Goal: Complete application form: Complete application form

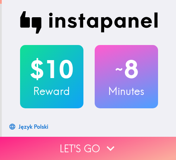
click at [86, 137] on button "Let's go" at bounding box center [88, 148] width 176 height 23
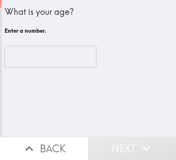
click at [53, 59] on input "number" at bounding box center [51, 57] width 92 height 22
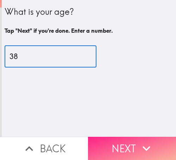
type input "38"
click at [128, 139] on button "Next" at bounding box center [132, 148] width 88 height 23
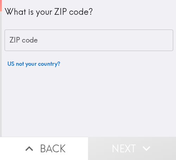
click at [90, 33] on input "ZIP code" at bounding box center [89, 41] width 169 height 22
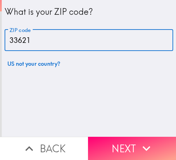
type input "33621"
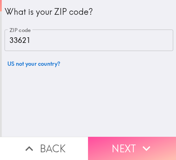
drag, startPoint x: 130, startPoint y: 135, endPoint x: 140, endPoint y: 128, distance: 11.9
click at [130, 137] on button "Next" at bounding box center [132, 148] width 88 height 23
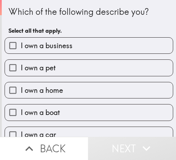
click at [70, 40] on label "I own a business" at bounding box center [89, 46] width 168 height 16
click at [21, 40] on input "I own a business" at bounding box center [13, 46] width 16 height 16
checkbox input "true"
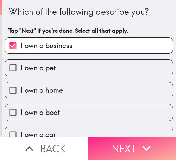
drag, startPoint x: 152, startPoint y: 138, endPoint x: 148, endPoint y: 138, distance: 3.9
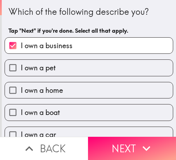
click at [152, 138] on button "Next" at bounding box center [132, 148] width 88 height 23
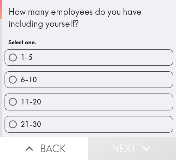
drag, startPoint x: 55, startPoint y: 76, endPoint x: 34, endPoint y: 76, distance: 20.8
click at [55, 76] on label "6-10" at bounding box center [89, 80] width 168 height 16
click at [21, 76] on input "6-10" at bounding box center [13, 80] width 16 height 16
radio input "true"
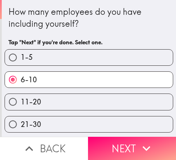
drag, startPoint x: 134, startPoint y: 137, endPoint x: 174, endPoint y: 137, distance: 40.5
click at [134, 137] on button "Next" at bounding box center [132, 148] width 88 height 23
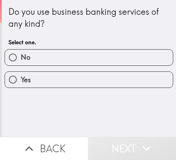
drag, startPoint x: 51, startPoint y: 79, endPoint x: 1, endPoint y: 79, distance: 49.7
click at [50, 79] on label "Yes" at bounding box center [89, 80] width 168 height 16
click at [21, 79] on input "Yes" at bounding box center [13, 80] width 16 height 16
radio input "true"
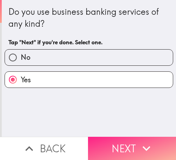
click at [128, 137] on button "Next" at bounding box center [132, 148] width 88 height 23
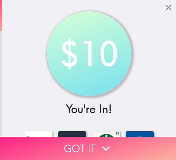
drag, startPoint x: 123, startPoint y: 135, endPoint x: 112, endPoint y: 136, distance: 10.9
click at [123, 137] on button "Got it" at bounding box center [88, 148] width 176 height 23
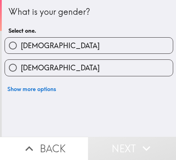
click at [57, 59] on div "[DEMOGRAPHIC_DATA]" at bounding box center [86, 65] width 174 height 22
click at [58, 48] on label "[DEMOGRAPHIC_DATA]" at bounding box center [89, 46] width 168 height 16
click at [21, 48] on input "[DEMOGRAPHIC_DATA]" at bounding box center [13, 46] width 16 height 16
radio input "true"
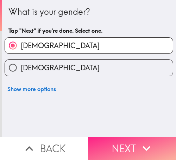
click at [151, 141] on icon "button" at bounding box center [147, 149] width 16 height 16
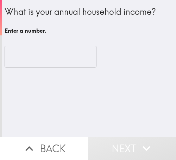
click at [38, 63] on input "number" at bounding box center [51, 57] width 92 height 22
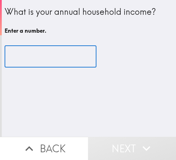
type input "2"
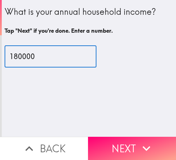
type input "180000"
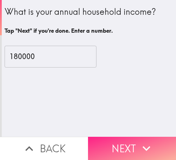
click at [140, 141] on icon "button" at bounding box center [147, 149] width 16 height 16
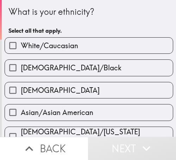
click at [47, 70] on span "[DEMOGRAPHIC_DATA]/Black" at bounding box center [71, 68] width 101 height 10
click at [21, 70] on input "[DEMOGRAPHIC_DATA]/Black" at bounding box center [13, 68] width 16 height 16
click at [47, 70] on span "[DEMOGRAPHIC_DATA]/Black" at bounding box center [71, 68] width 101 height 10
click at [21, 70] on input "[DEMOGRAPHIC_DATA]/Black" at bounding box center [13, 68] width 16 height 16
click at [50, 64] on span "[DEMOGRAPHIC_DATA]/Black" at bounding box center [71, 68] width 101 height 10
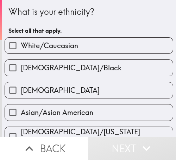
click at [21, 64] on input "[DEMOGRAPHIC_DATA]/Black" at bounding box center [13, 68] width 16 height 16
checkbox input "true"
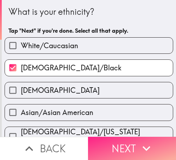
drag, startPoint x: 141, startPoint y: 135, endPoint x: 134, endPoint y: 134, distance: 6.4
click at [140, 137] on button "Next" at bounding box center [132, 148] width 88 height 23
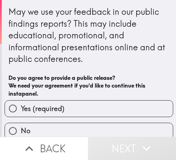
click at [114, 104] on label "Yes (required)" at bounding box center [89, 109] width 168 height 16
click at [21, 104] on input "Yes (required)" at bounding box center [13, 109] width 16 height 16
radio input "true"
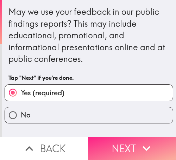
click at [134, 143] on button "Next" at bounding box center [132, 148] width 88 height 23
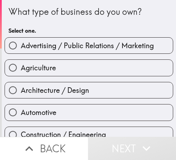
click at [88, 69] on label "Agriculture" at bounding box center [89, 68] width 168 height 16
click at [21, 69] on input "Agriculture" at bounding box center [13, 68] width 16 height 16
radio input "true"
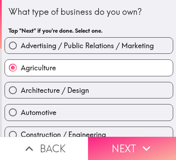
drag, startPoint x: 135, startPoint y: 137, endPoint x: 113, endPoint y: 135, distance: 22.7
click at [133, 137] on button "Next" at bounding box center [132, 148] width 88 height 23
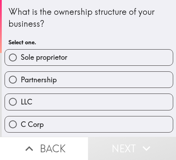
click at [35, 59] on span "Sole proprietor" at bounding box center [44, 58] width 47 height 10
click at [21, 59] on input "Sole proprietor" at bounding box center [13, 58] width 16 height 16
radio input "true"
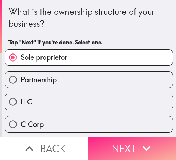
click at [131, 140] on button "Next" at bounding box center [132, 148] width 88 height 23
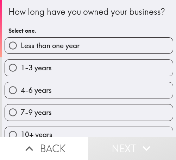
click at [66, 96] on label "4-6 years" at bounding box center [89, 90] width 168 height 16
click at [21, 96] on input "4-6 years" at bounding box center [13, 90] width 16 height 16
radio input "true"
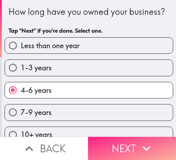
click at [119, 137] on button "Next" at bounding box center [132, 148] width 88 height 23
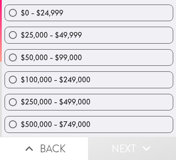
scroll to position [70, 0]
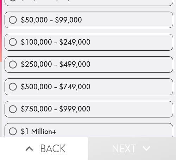
drag, startPoint x: 66, startPoint y: 64, endPoint x: 74, endPoint y: 63, distance: 7.5
click at [66, 64] on span "$250,000 - $499,000" at bounding box center [56, 65] width 70 height 10
click at [21, 64] on input "$250,000 - $499,000" at bounding box center [13, 65] width 16 height 16
radio input "true"
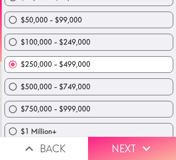
drag, startPoint x: 142, startPoint y: 134, endPoint x: 97, endPoint y: 136, distance: 45.2
click at [142, 137] on button "Next" at bounding box center [132, 148] width 88 height 23
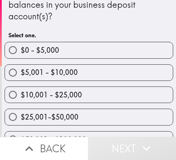
scroll to position [147, 0]
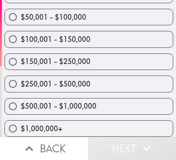
drag, startPoint x: 67, startPoint y: 81, endPoint x: 82, endPoint y: 82, distance: 15.9
click at [67, 81] on span "$250,001 - $500,000" at bounding box center [56, 84] width 70 height 10
click at [21, 81] on input "$250,001 - $500,000" at bounding box center [13, 84] width 16 height 16
radio input "true"
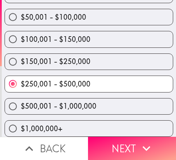
drag, startPoint x: 128, startPoint y: 138, endPoint x: 173, endPoint y: 136, distance: 45.5
click at [128, 138] on button "Next" at bounding box center [132, 148] width 88 height 23
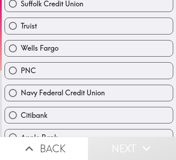
drag, startPoint x: 85, startPoint y: 51, endPoint x: 90, endPoint y: 51, distance: 4.6
click at [85, 51] on label "Wells Fargo" at bounding box center [89, 49] width 168 height 16
click at [21, 51] on input "Wells Fargo" at bounding box center [13, 49] width 16 height 16
radio input "true"
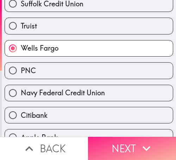
drag, startPoint x: 125, startPoint y: 135, endPoint x: 121, endPoint y: 136, distance: 4.3
click at [125, 137] on button "Next" at bounding box center [132, 148] width 88 height 23
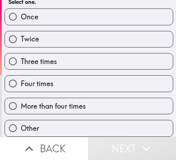
scroll to position [58, 0]
drag, startPoint x: 64, startPoint y: 95, endPoint x: 69, endPoint y: 93, distance: 5.4
click at [64, 98] on label "More than four times" at bounding box center [89, 106] width 168 height 16
click at [21, 98] on input "More than four times" at bounding box center [13, 106] width 16 height 16
radio input "true"
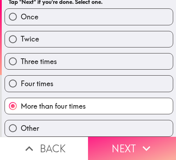
click at [149, 137] on button "Next" at bounding box center [132, 148] width 88 height 23
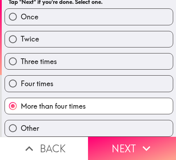
scroll to position [0, 0]
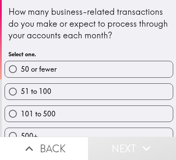
drag, startPoint x: 70, startPoint y: 100, endPoint x: 63, endPoint y: 114, distance: 15.6
click at [69, 102] on div "101 to 500" at bounding box center [86, 111] width 174 height 22
drag, startPoint x: 63, startPoint y: 114, endPoint x: 175, endPoint y: 112, distance: 111.7
click at [64, 113] on label "101 to 500" at bounding box center [89, 114] width 168 height 16
click at [21, 113] on input "101 to 500" at bounding box center [13, 114] width 16 height 16
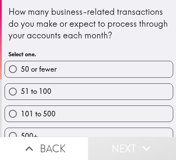
radio input "true"
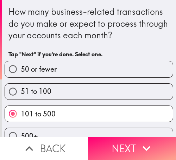
click at [117, 130] on label "500+" at bounding box center [89, 136] width 168 height 16
click at [21, 130] on input "500+" at bounding box center [13, 136] width 16 height 16
radio input "true"
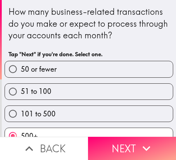
scroll to position [13, 0]
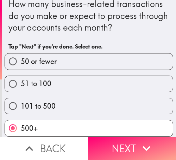
click at [86, 98] on label "101 to 500" at bounding box center [89, 106] width 168 height 16
click at [21, 98] on input "101 to 500" at bounding box center [13, 106] width 16 height 16
radio input "true"
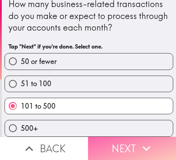
click at [117, 140] on button "Next" at bounding box center [132, 148] width 88 height 23
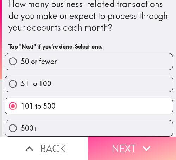
scroll to position [0, 0]
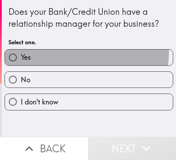
click at [74, 52] on label "Yes" at bounding box center [89, 58] width 168 height 16
click at [21, 52] on input "Yes" at bounding box center [13, 58] width 16 height 16
radio input "true"
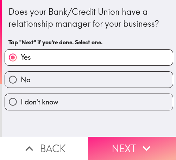
click at [139, 141] on icon "button" at bounding box center [147, 149] width 16 height 16
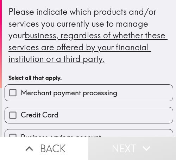
click at [84, 86] on label "Merchant payment processing" at bounding box center [89, 93] width 168 height 16
click at [21, 86] on input "Merchant payment processing" at bounding box center [13, 93] width 16 height 16
checkbox input "true"
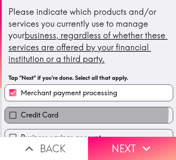
click at [74, 113] on label "Credit Card" at bounding box center [89, 115] width 168 height 16
click at [21, 113] on input "Credit Card" at bounding box center [13, 115] width 16 height 16
checkbox input "true"
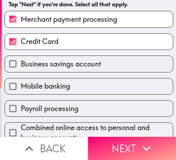
scroll to position [141, 0]
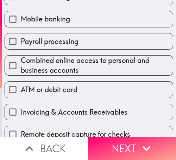
click at [69, 76] on div "ATM or debit card" at bounding box center [86, 87] width 174 height 22
click at [84, 65] on span "Combined online access to personal and business accounts" at bounding box center [97, 66] width 152 height 20
click at [21, 65] on input "Combined online access to personal and business accounts" at bounding box center [13, 66] width 16 height 16
checkbox input "true"
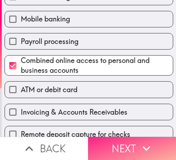
drag, startPoint x: 117, startPoint y: 139, endPoint x: 150, endPoint y: 138, distance: 33.9
click at [117, 139] on button "Next" at bounding box center [132, 148] width 88 height 23
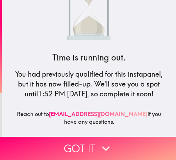
scroll to position [46, 0]
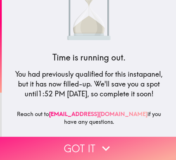
drag, startPoint x: 125, startPoint y: 136, endPoint x: 98, endPoint y: 136, distance: 27.8
click at [125, 137] on button "Got it" at bounding box center [88, 148] width 176 height 23
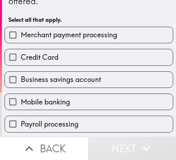
scroll to position [141, 0]
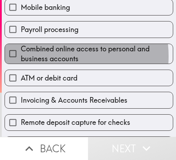
click at [49, 56] on span "Combined online access to personal and business accounts" at bounding box center [97, 54] width 152 height 20
click at [21, 56] on input "Combined online access to personal and business accounts" at bounding box center [13, 54] width 16 height 16
checkbox input "true"
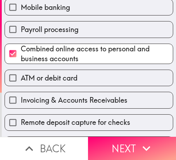
click at [54, 76] on span "ATM or debit card" at bounding box center [49, 78] width 57 height 10
click at [21, 76] on input "ATM or debit card" at bounding box center [13, 78] width 16 height 16
checkbox input "true"
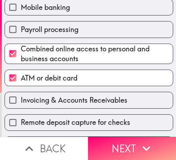
click at [55, 96] on span "Invoicing & Accounts Receivables" at bounding box center [74, 101] width 107 height 10
click at [21, 96] on input "Invoicing & Accounts Receivables" at bounding box center [13, 100] width 16 height 16
checkbox input "true"
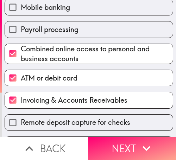
click at [54, 116] on label "Remote deposit capture for checks" at bounding box center [89, 123] width 168 height 16
click at [21, 116] on input "Remote deposit capture for checks" at bounding box center [13, 123] width 16 height 16
checkbox input "true"
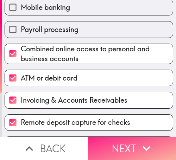
drag, startPoint x: 133, startPoint y: 143, endPoint x: 144, endPoint y: 139, distance: 12.0
click at [133, 142] on button "Next" at bounding box center [132, 148] width 88 height 23
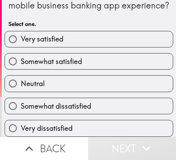
scroll to position [35, 0]
drag, startPoint x: 62, startPoint y: 102, endPoint x: 78, endPoint y: 103, distance: 16.2
click at [62, 102] on span "Somewhat dissatisfied" at bounding box center [56, 107] width 70 height 10
click at [21, 102] on input "Somewhat dissatisfied" at bounding box center [13, 106] width 16 height 16
radio input "true"
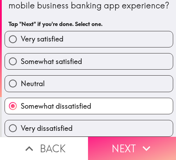
click at [133, 138] on button "Next" at bounding box center [132, 148] width 88 height 23
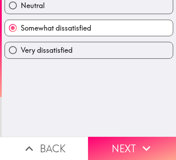
scroll to position [0, 0]
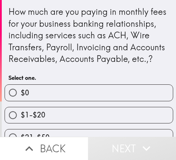
scroll to position [93, 0]
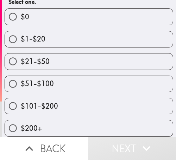
click at [61, 76] on label "$51-$100" at bounding box center [89, 84] width 168 height 16
click at [21, 76] on input "$51-$100" at bounding box center [13, 84] width 16 height 16
radio input "true"
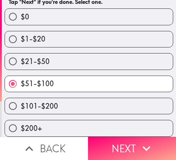
drag, startPoint x: 147, startPoint y: 139, endPoint x: 175, endPoint y: 139, distance: 28.2
click at [147, 141] on icon "button" at bounding box center [147, 149] width 16 height 16
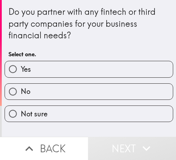
click at [63, 75] on label "Yes" at bounding box center [89, 69] width 168 height 16
click at [21, 75] on input "Yes" at bounding box center [13, 69] width 16 height 16
radio input "true"
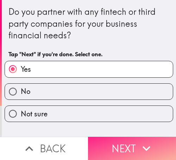
drag, startPoint x: 126, startPoint y: 135, endPoint x: 141, endPoint y: 137, distance: 15.8
click at [127, 137] on button "Next" at bounding box center [132, 148] width 88 height 23
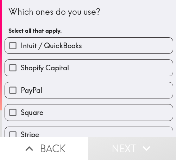
drag, startPoint x: 81, startPoint y: 68, endPoint x: 88, endPoint y: 90, distance: 22.6
click at [81, 68] on label "Shopify Capital" at bounding box center [89, 68] width 168 height 16
click at [21, 68] on input "Shopify Capital" at bounding box center [13, 68] width 16 height 16
checkbox input "true"
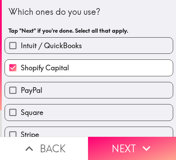
click at [88, 90] on label "PayPal" at bounding box center [89, 90] width 168 height 16
click at [21, 90] on input "PayPal" at bounding box center [13, 90] width 16 height 16
checkbox input "true"
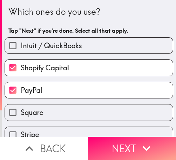
drag, startPoint x: 89, startPoint y: 106, endPoint x: 103, endPoint y: 122, distance: 21.0
click at [89, 106] on label "Square" at bounding box center [89, 113] width 168 height 16
click at [21, 106] on input "Square" at bounding box center [13, 113] width 16 height 16
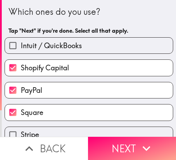
click at [102, 117] on label "Square" at bounding box center [89, 113] width 168 height 16
click at [21, 117] on input "Square" at bounding box center [13, 113] width 16 height 16
checkbox input "false"
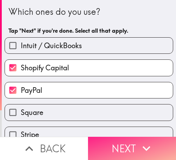
click at [129, 137] on button "Next" at bounding box center [132, 148] width 88 height 23
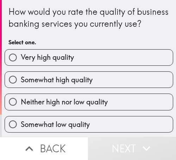
drag, startPoint x: 66, startPoint y: 66, endPoint x: 5, endPoint y: 67, distance: 61.3
click at [64, 62] on span "Very high quality" at bounding box center [47, 58] width 53 height 10
click at [21, 65] on input "Very high quality" at bounding box center [13, 58] width 16 height 16
radio input "true"
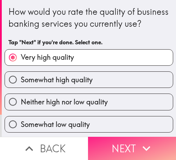
click at [154, 137] on button "Next" at bounding box center [132, 148] width 88 height 23
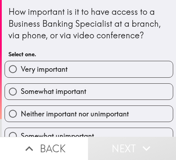
drag, startPoint x: 64, startPoint y: 75, endPoint x: 28, endPoint y: 75, distance: 36.7
click at [64, 75] on label "Very important" at bounding box center [89, 69] width 168 height 16
click at [21, 75] on input "Very important" at bounding box center [13, 69] width 16 height 16
radio input "true"
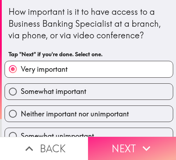
drag, startPoint x: 112, startPoint y: 141, endPoint x: 127, endPoint y: 141, distance: 15.5
click at [112, 141] on button "Next" at bounding box center [132, 148] width 88 height 23
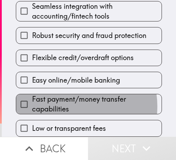
click at [68, 101] on span "Fast payment/money transfer capabilities" at bounding box center [97, 104] width 130 height 20
click at [32, 101] on input "Fast payment/money transfer capabilities" at bounding box center [24, 105] width 16 height 16
click at [68, 85] on span "Easy online/mobile banking" at bounding box center [76, 80] width 88 height 10
click at [32, 88] on input "Easy online/mobile banking" at bounding box center [24, 80] width 16 height 16
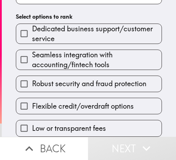
click at [68, 102] on span "Flexible credit/overdraft options" at bounding box center [83, 107] width 102 height 10
click at [32, 101] on input "Flexible credit/overdraft options" at bounding box center [24, 106] width 16 height 16
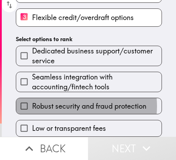
click at [68, 102] on span "Robust security and fraud protection" at bounding box center [89, 107] width 115 height 10
click at [32, 101] on input "Robust security and fraud protection" at bounding box center [24, 106] width 16 height 16
click at [68, 92] on span "Seamless integration with accounting/fintech tools" at bounding box center [97, 82] width 130 height 20
click at [32, 90] on input "Seamless integration with accounting/fintech tools" at bounding box center [24, 82] width 16 height 16
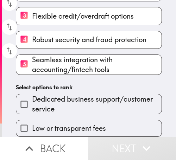
click at [68, 101] on span "Dedicated business support/customer service" at bounding box center [97, 104] width 130 height 20
click at [32, 101] on input "Dedicated business support/customer service" at bounding box center [24, 105] width 16 height 16
click at [68, 101] on div "Please rank the following business banking features in order of importance (1 =…" at bounding box center [89, 10] width 174 height 253
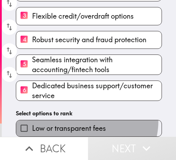
click at [76, 121] on label "Low or transparent fees" at bounding box center [89, 129] width 146 height 16
click at [32, 121] on input "Low or transparent fees" at bounding box center [24, 129] width 16 height 16
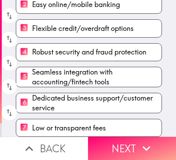
drag, startPoint x: 138, startPoint y: 135, endPoint x: 73, endPoint y: 133, distance: 64.9
click at [137, 137] on button "Next" at bounding box center [132, 148] width 88 height 23
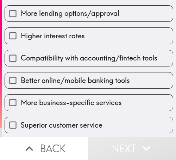
drag, startPoint x: 48, startPoint y: 86, endPoint x: 55, endPoint y: 63, distance: 24.1
click at [48, 85] on label "Better online/mobile banking tools" at bounding box center [89, 81] width 168 height 16
click at [21, 85] on input "Better online/mobile banking tools" at bounding box center [13, 81] width 16 height 16
checkbox input "true"
click at [55, 64] on div "Lower fees More lending options/approval Higher interest rates Compatibility wi…" at bounding box center [86, 66] width 174 height 179
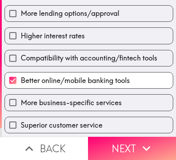
click at [57, 51] on label "Compatibility with accounting/fintech tools" at bounding box center [89, 58] width 168 height 16
click at [21, 51] on input "Compatibility with accounting/fintech tools" at bounding box center [13, 58] width 16 height 16
checkbox input "true"
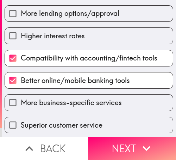
drag, startPoint x: 60, startPoint y: 41, endPoint x: 62, endPoint y: 28, distance: 13.2
click at [61, 36] on div "Lower fees More lending options/approval Higher interest rates Compatibility wi…" at bounding box center [86, 66] width 174 height 179
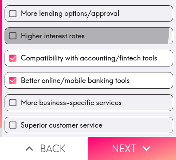
drag, startPoint x: 62, startPoint y: 28, endPoint x: 62, endPoint y: 24, distance: 3.9
click at [62, 24] on div "Higher interest rates" at bounding box center [86, 33] width 174 height 22
click at [63, 23] on div "Higher interest rates" at bounding box center [86, 33] width 174 height 22
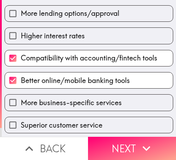
click at [64, 14] on span "More lending options/approval" at bounding box center [70, 13] width 99 height 10
click at [21, 14] on input "More lending options/approval" at bounding box center [13, 14] width 16 height 16
checkbox input "true"
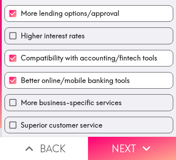
click at [61, 40] on span "Higher interest rates" at bounding box center [53, 36] width 64 height 10
click at [21, 40] on input "Higher interest rates" at bounding box center [13, 36] width 16 height 16
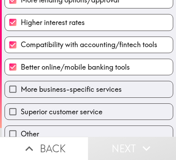
scroll to position [126, 0]
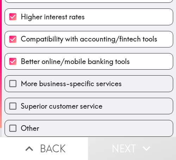
click at [68, 13] on span "Higher interest rates" at bounding box center [53, 17] width 64 height 10
click at [21, 13] on input "Higher interest rates" at bounding box center [13, 17] width 16 height 16
checkbox input "false"
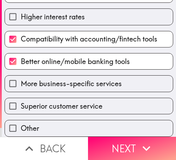
drag, startPoint x: 123, startPoint y: 137, endPoint x: 132, endPoint y: 134, distance: 9.3
click at [124, 137] on button "Next" at bounding box center [132, 148] width 88 height 23
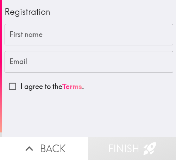
click at [46, 28] on input "First name" at bounding box center [89, 35] width 169 height 22
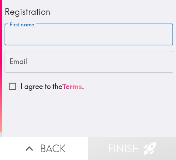
paste input "[PERSON_NAME]"
type input "[PERSON_NAME]"
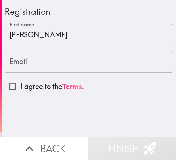
click at [31, 67] on input "Email" at bounding box center [89, 62] width 169 height 22
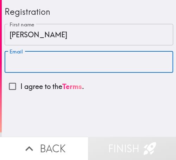
click at [31, 67] on input "Email" at bounding box center [89, 62] width 169 height 22
paste input "[EMAIL_ADDRESS][DOMAIN_NAME]"
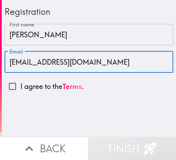
type input "[EMAIL_ADDRESS][DOMAIN_NAME]"
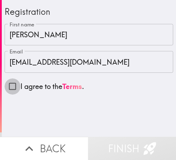
click at [16, 86] on input "I agree to the Terms ." at bounding box center [13, 87] width 16 height 16
checkbox input "true"
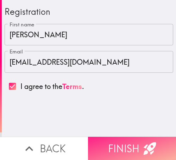
click at [119, 138] on button "Finish" at bounding box center [132, 148] width 88 height 23
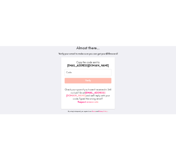
scroll to position [51, 0]
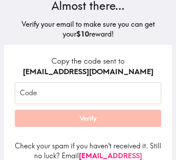
click at [90, 88] on input "Code" at bounding box center [88, 93] width 147 height 22
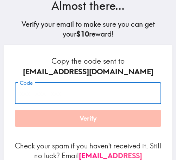
paste input "RkL_23j_88e"
type input "RkL_23j_88e"
click at [143, 54] on div "Copy the code sent to [PERSON_NAME][EMAIL_ADDRESS][DOMAIN_NAME] Code RkL_23j_88…" at bounding box center [88, 126] width 169 height 163
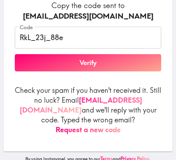
scroll to position [110, 0]
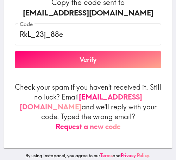
click at [87, 52] on button "Verify" at bounding box center [88, 60] width 147 height 18
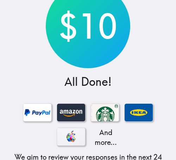
scroll to position [59, 0]
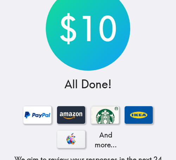
click at [127, 89] on div "$10 All Done! And more... We aim to review your responses in the next 24 hours.…" at bounding box center [88, 101] width 176 height 320
